Goal: Check status: Check status

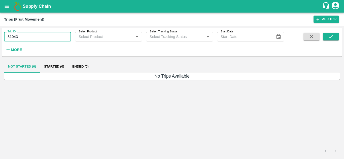
click at [58, 40] on input "81043" at bounding box center [37, 37] width 67 height 10
type input "Ongoing"
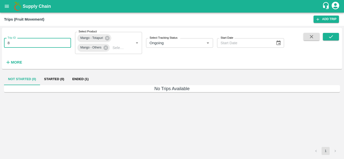
type input "8"
paste input "text"
type input "83425"
click at [331, 40] on button "submit" at bounding box center [331, 37] width 16 height 8
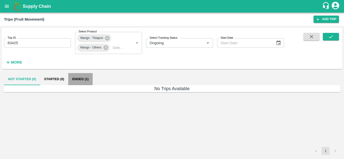
click at [79, 76] on button "Ended (1)" at bounding box center [80, 79] width 24 height 12
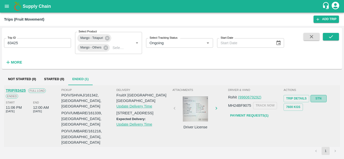
click at [322, 99] on link "STN" at bounding box center [318, 98] width 16 height 7
